Goal: Check status: Check status

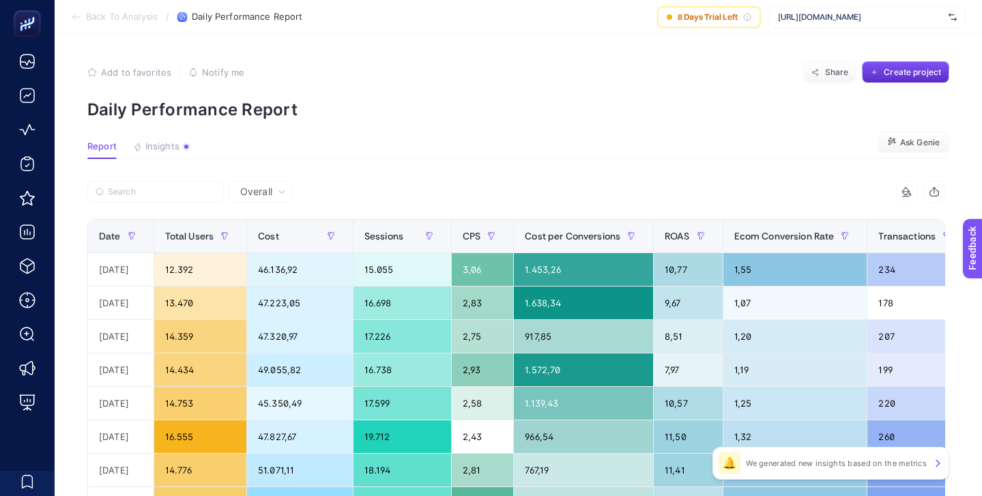
click at [842, 14] on span "[URL][DOMAIN_NAME]" at bounding box center [860, 17] width 165 height 11
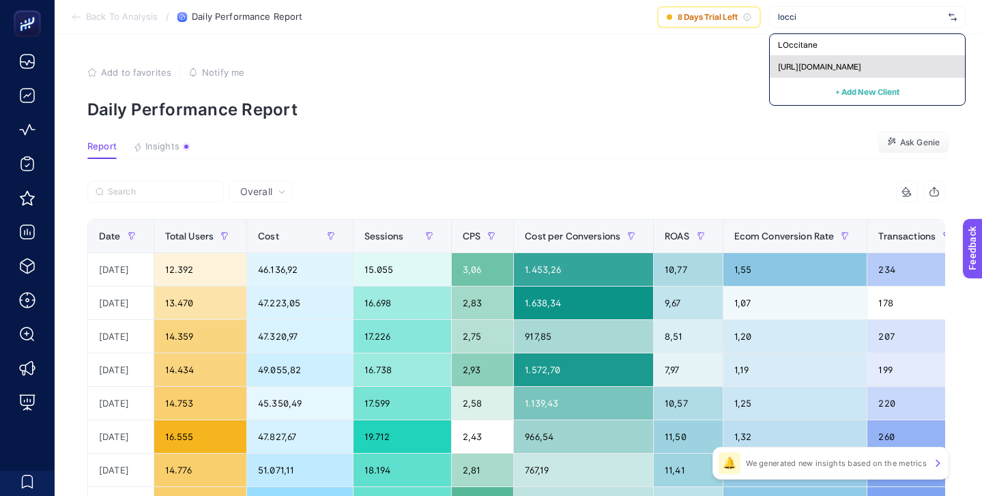
type input "locci"
click at [854, 64] on span "[URL][DOMAIN_NAME]" at bounding box center [819, 66] width 83 height 11
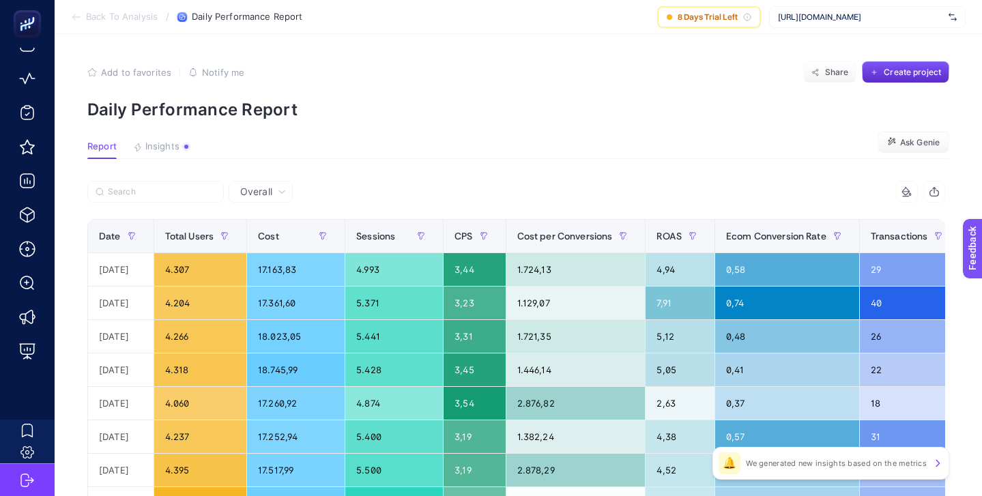
scroll to position [51, 0]
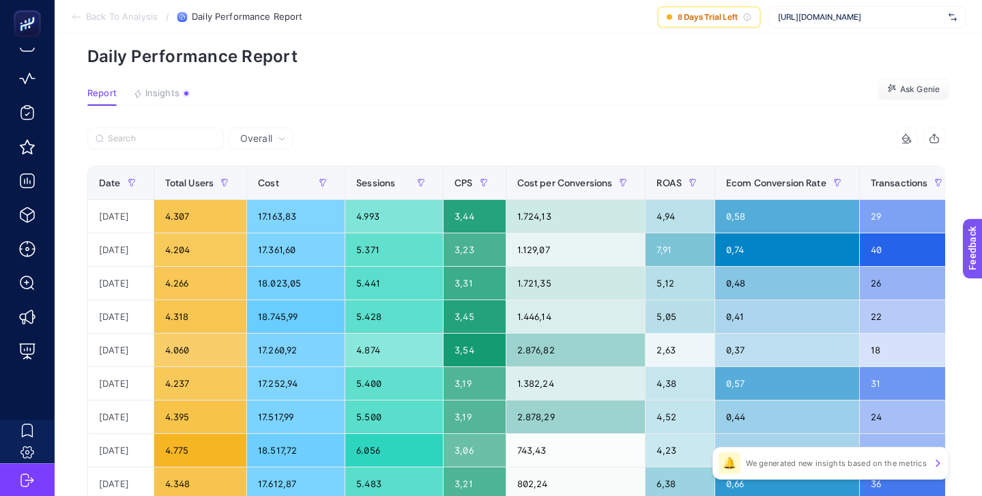
scroll to position [0, 0]
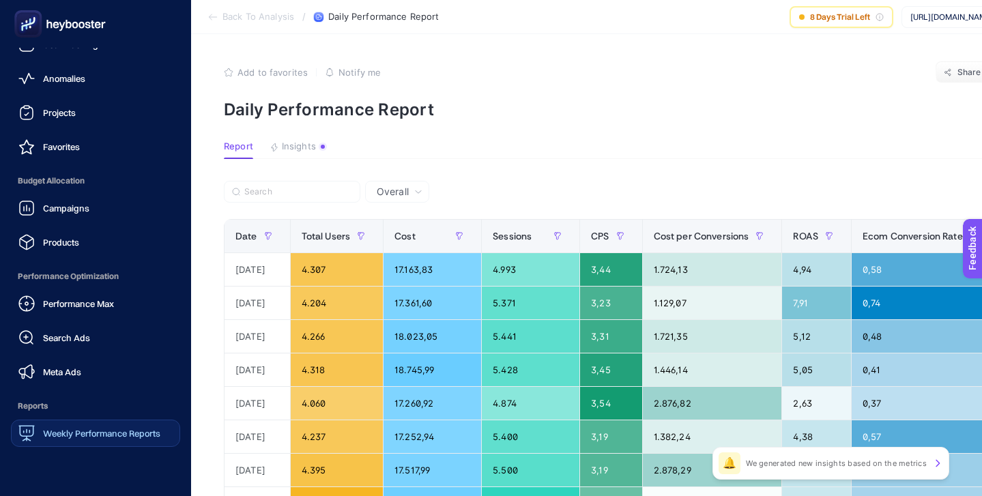
click at [114, 428] on span "Weekly Performance Reports" at bounding box center [101, 433] width 117 height 11
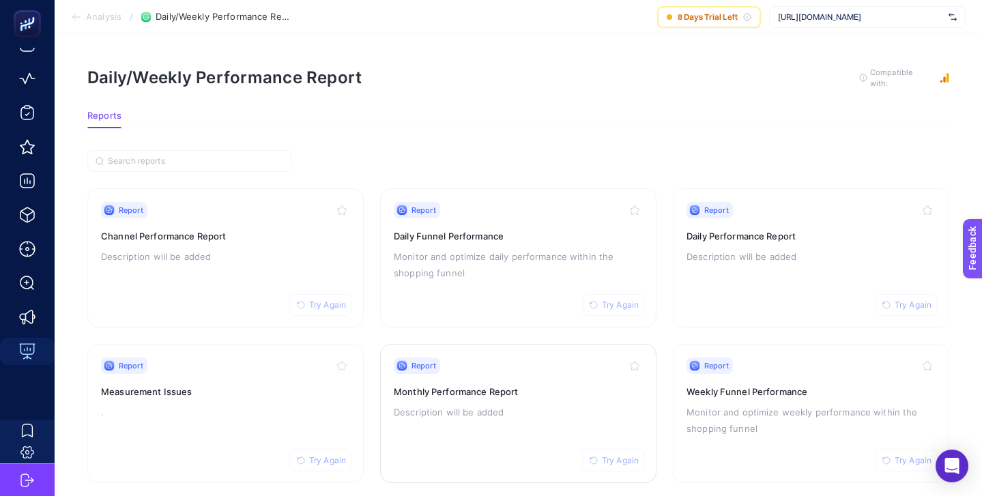
click at [510, 361] on div "Report Try Again" at bounding box center [518, 366] width 249 height 16
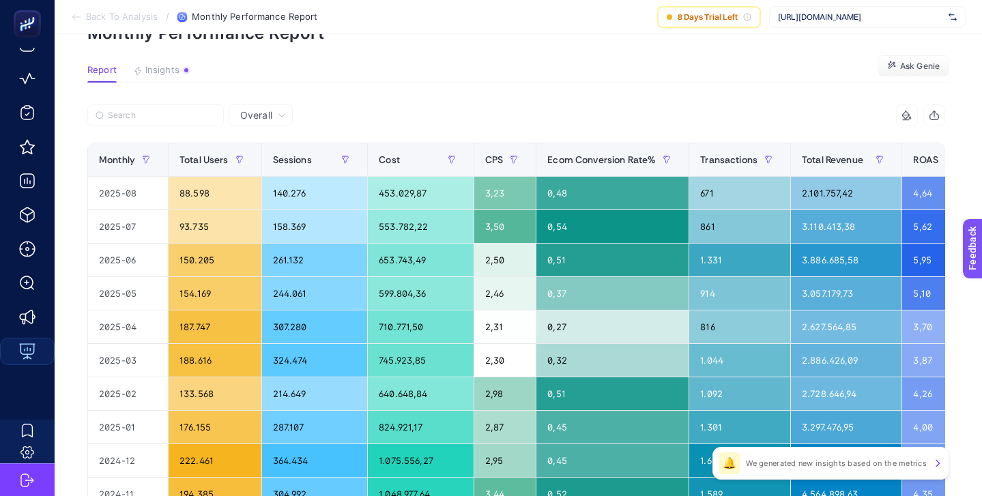
scroll to position [50, 0]
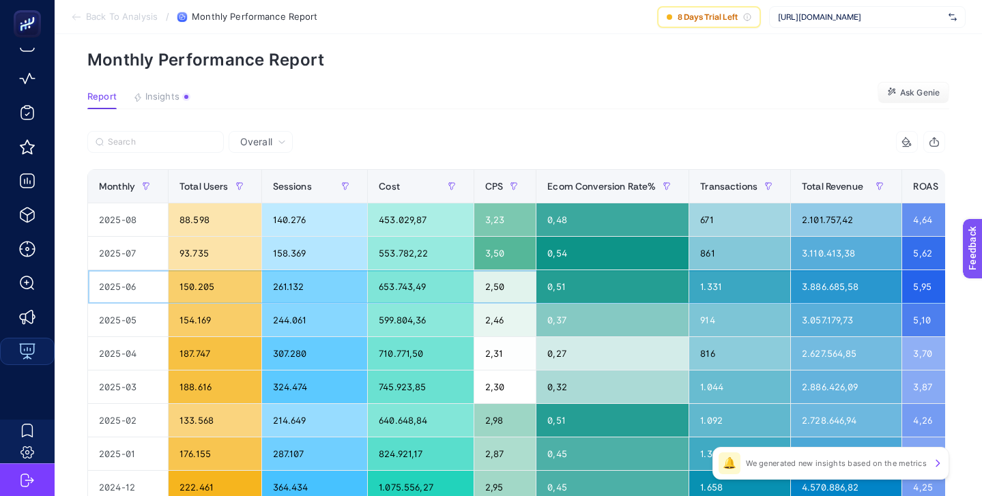
click at [411, 293] on div "653.743,49" at bounding box center [421, 286] width 106 height 33
click at [411, 291] on div "653.743,49" at bounding box center [421, 286] width 106 height 33
click at [409, 314] on div "599.804,36" at bounding box center [421, 320] width 106 height 33
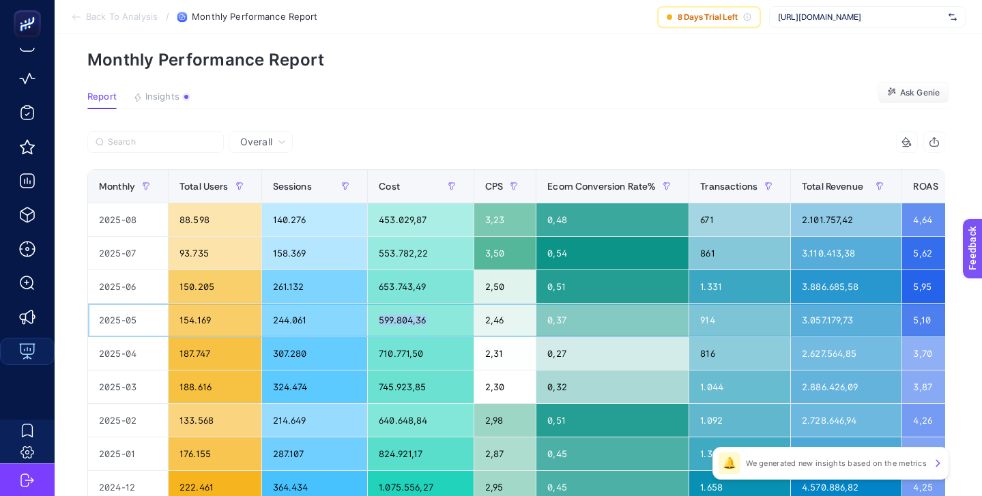
click at [409, 314] on div "599.804,36" at bounding box center [421, 320] width 106 height 33
click at [406, 347] on div "710.771,50" at bounding box center [421, 353] width 106 height 33
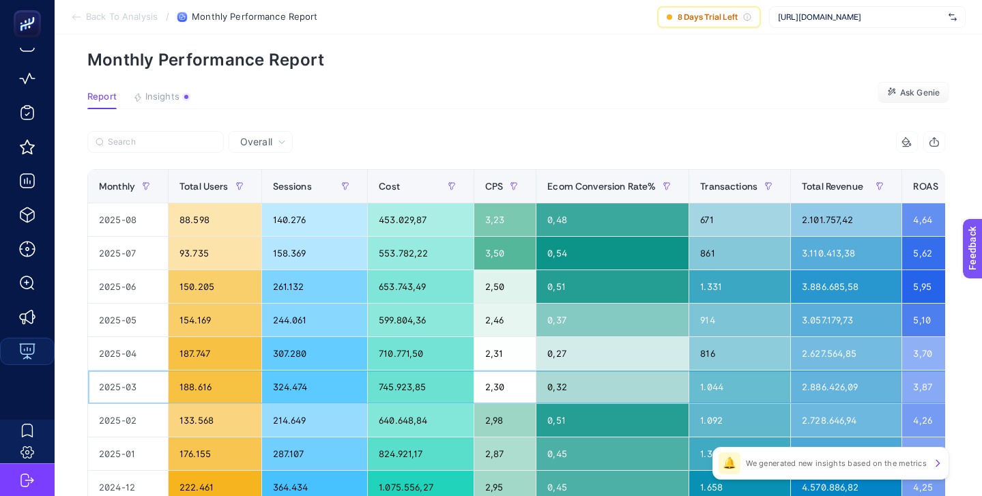
click at [406, 389] on div "745.923,85" at bounding box center [421, 387] width 106 height 33
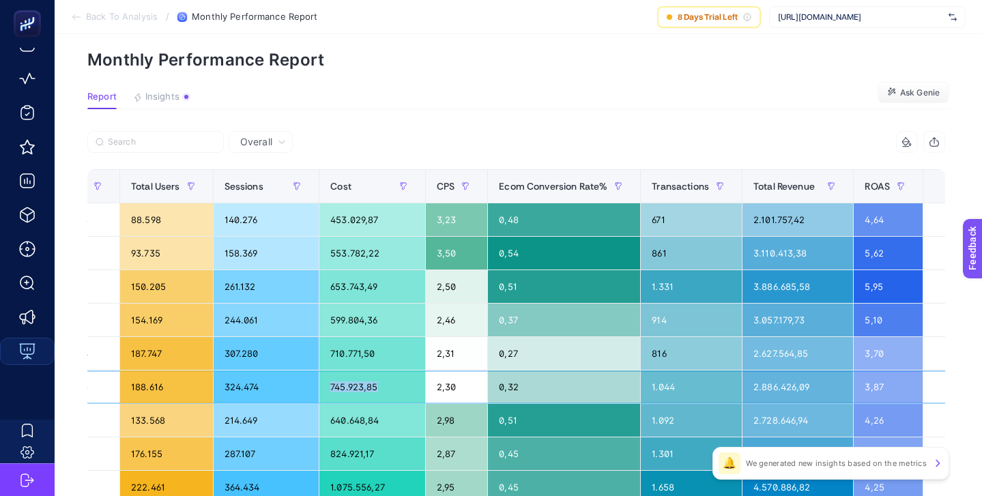
scroll to position [0, 0]
